Goal: Task Accomplishment & Management: Complete application form

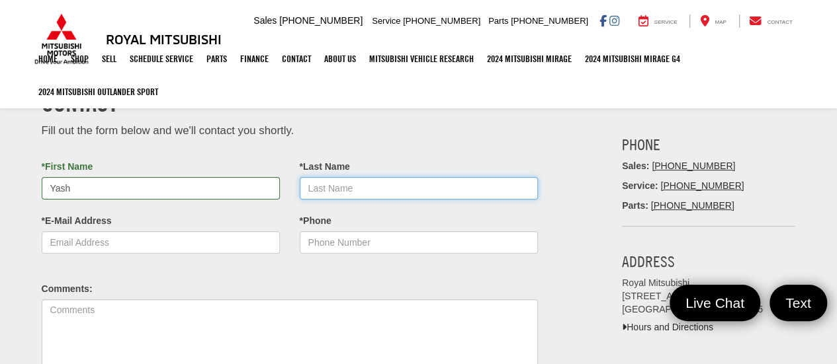
click at [346, 190] on input "*Last Name" at bounding box center [419, 188] width 238 height 22
type input "ghodake"
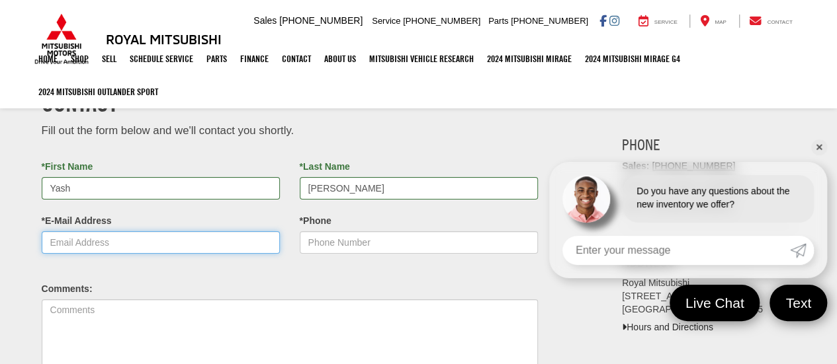
click at [200, 234] on input "*E-Mail Address" at bounding box center [161, 242] width 238 height 22
type input "yash.ghodake@dealeron.com"
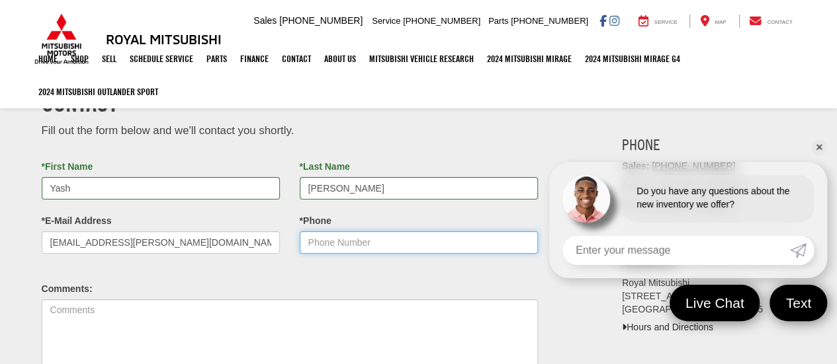
click at [336, 242] on input "*Phone" at bounding box center [419, 242] width 238 height 22
paste input "(800) 909-8244 x10132"
click at [413, 241] on input "(800) 909-8244 x10132" at bounding box center [419, 242] width 238 height 22
paste input "x10132"
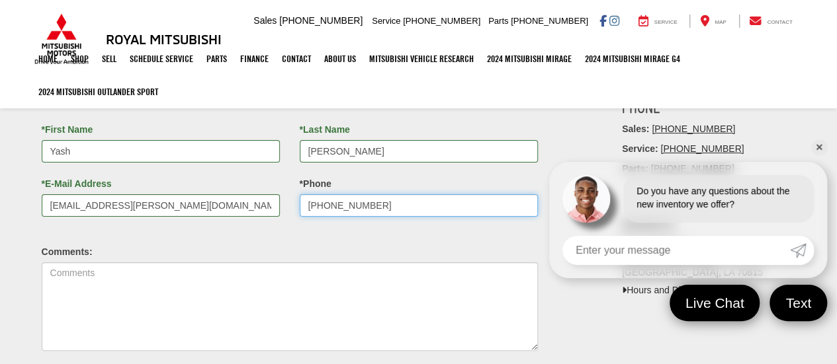
scroll to position [66, 0]
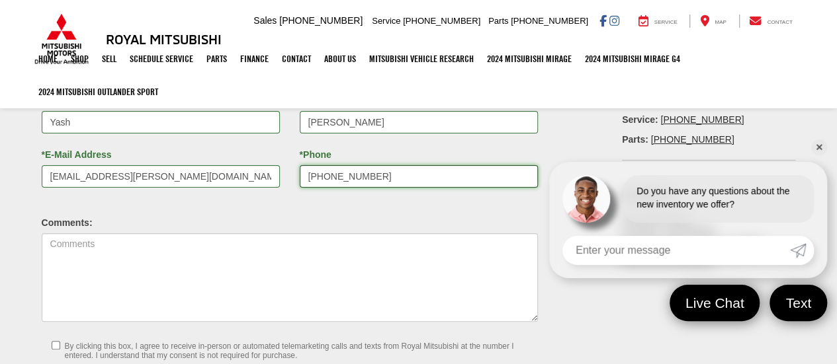
type input "(800) 909-8244 x10132"
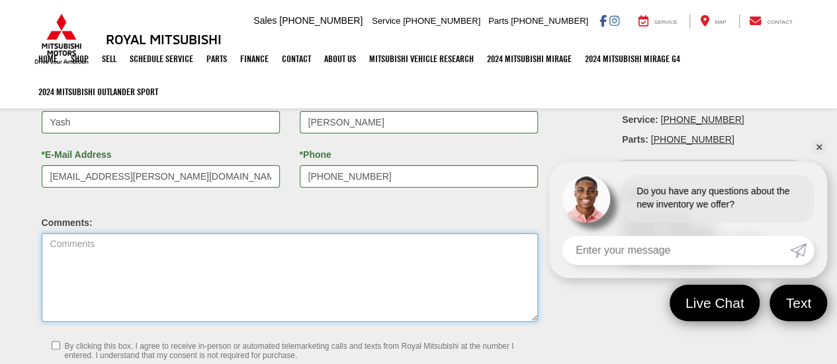
click at [330, 274] on textarea "Comments:" at bounding box center [290, 277] width 496 height 89
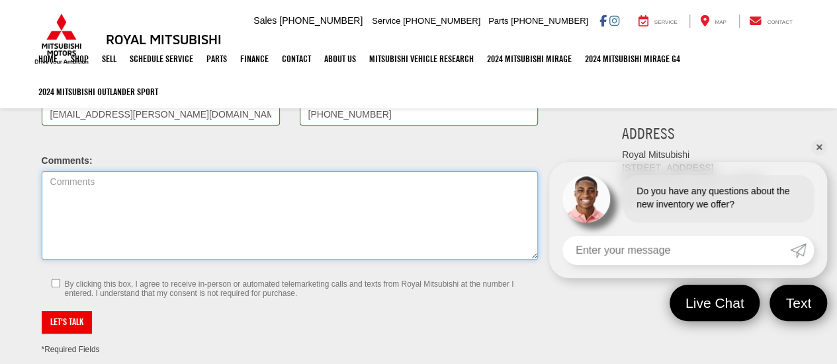
scroll to position [132, 0]
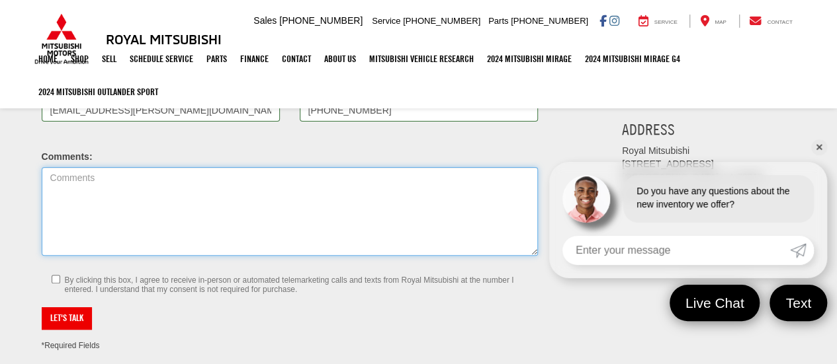
click at [186, 233] on textarea "Comments:" at bounding box center [290, 211] width 496 height 89
click at [174, 212] on textarea "Comments:" at bounding box center [290, 211] width 496 height 89
click at [101, 175] on textarea "checking the leads" at bounding box center [290, 211] width 496 height 89
type textarea "checking the leads"
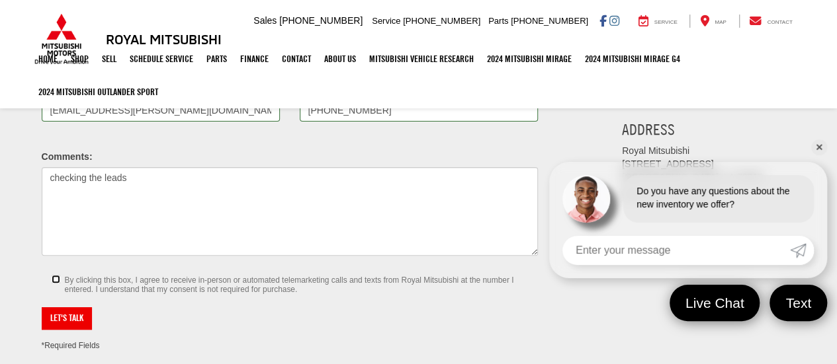
click at [56, 282] on input "By clicking this box, I agree to receive in-person or automated telemarketing c…" at bounding box center [56, 279] width 9 height 9
checkbox input "true"
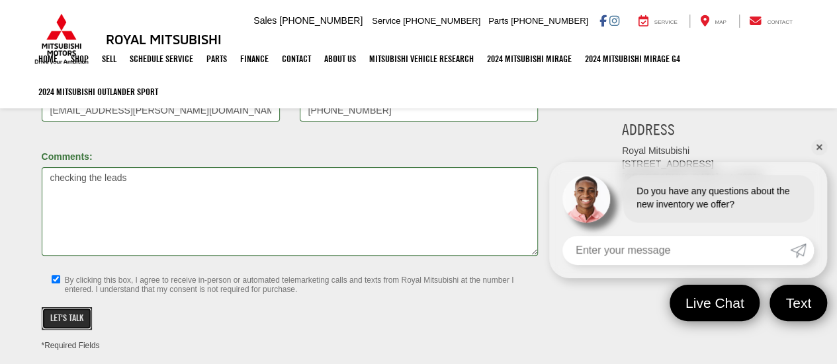
click at [66, 314] on button "Let's Talk" at bounding box center [67, 319] width 50 height 22
